Goal: Transaction & Acquisition: Purchase product/service

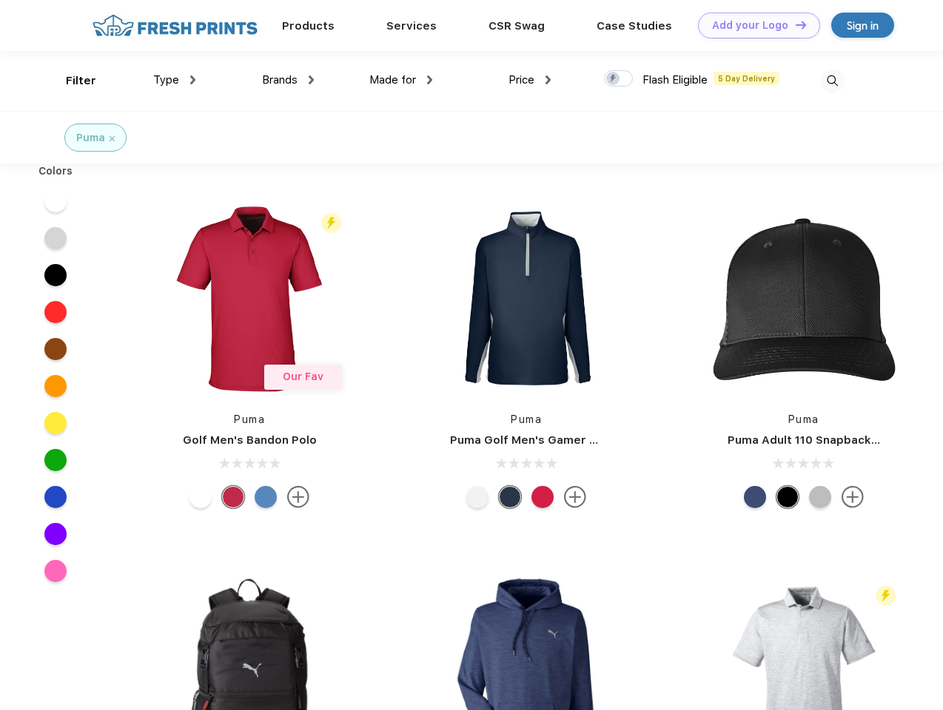
click at [753, 25] on link "Add your Logo Design Tool" at bounding box center [759, 26] width 122 height 26
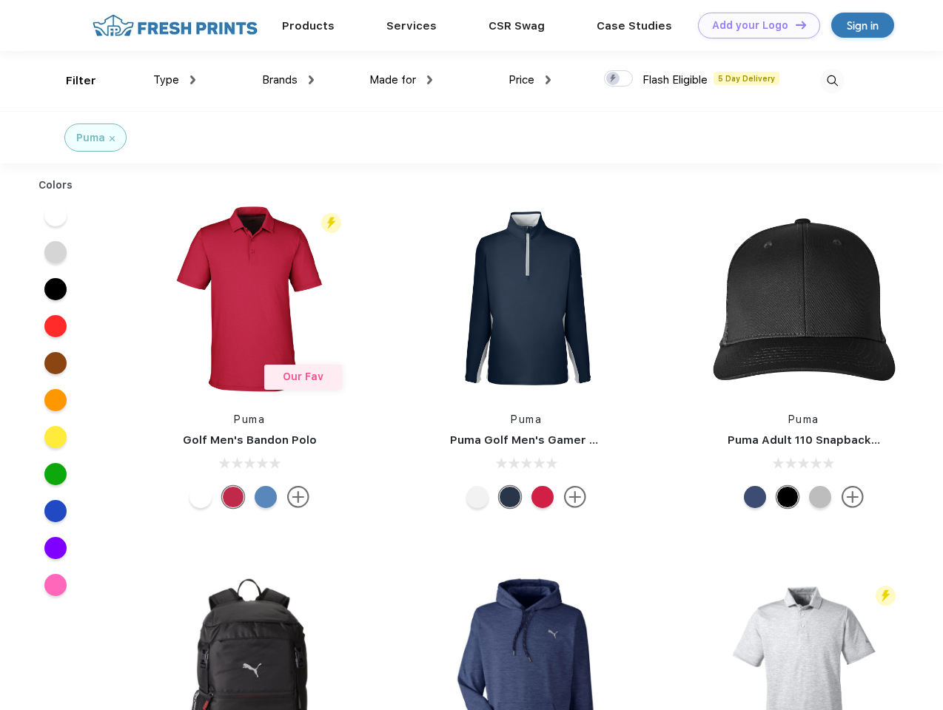
click at [0, 0] on div "Design Tool" at bounding box center [0, 0] width 0 height 0
click at [794, 24] on link "Add your Logo Design Tool" at bounding box center [759, 26] width 122 height 26
click at [71, 81] on div "Filter" at bounding box center [81, 81] width 30 height 17
click at [175, 80] on span "Type" at bounding box center [166, 79] width 26 height 13
click at [288, 80] on span "Brands" at bounding box center [280, 79] width 36 height 13
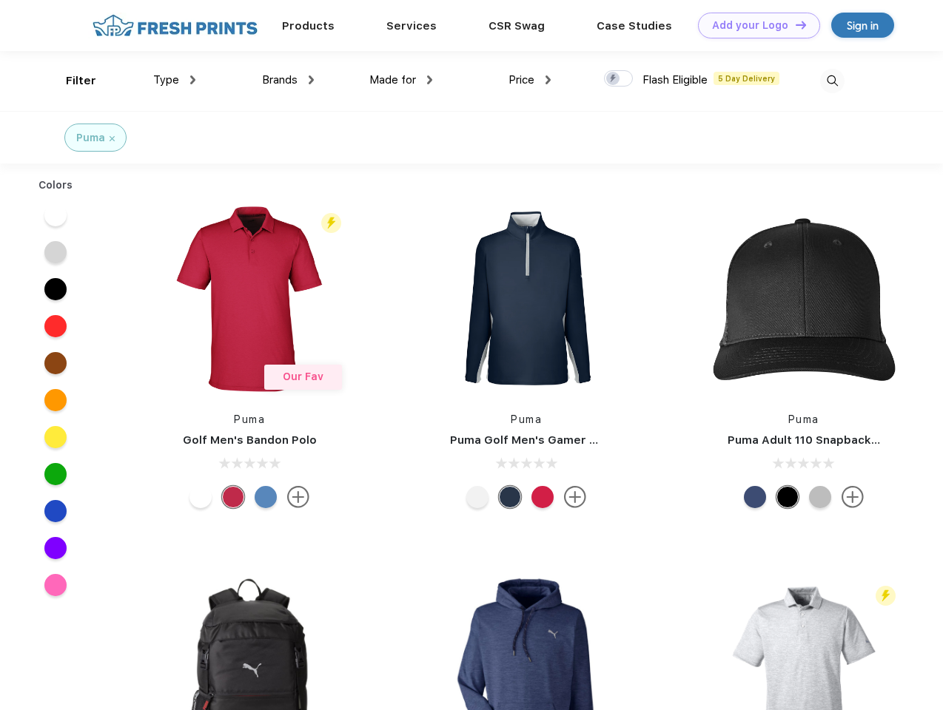
click at [401, 80] on span "Made for" at bounding box center [392, 79] width 47 height 13
click at [530, 80] on span "Price" at bounding box center [521, 79] width 26 height 13
click at [619, 79] on div at bounding box center [618, 78] width 29 height 16
click at [613, 79] on input "checkbox" at bounding box center [609, 75] width 10 height 10
click at [832, 81] on img at bounding box center [832, 81] width 24 height 24
